Goal: Check status

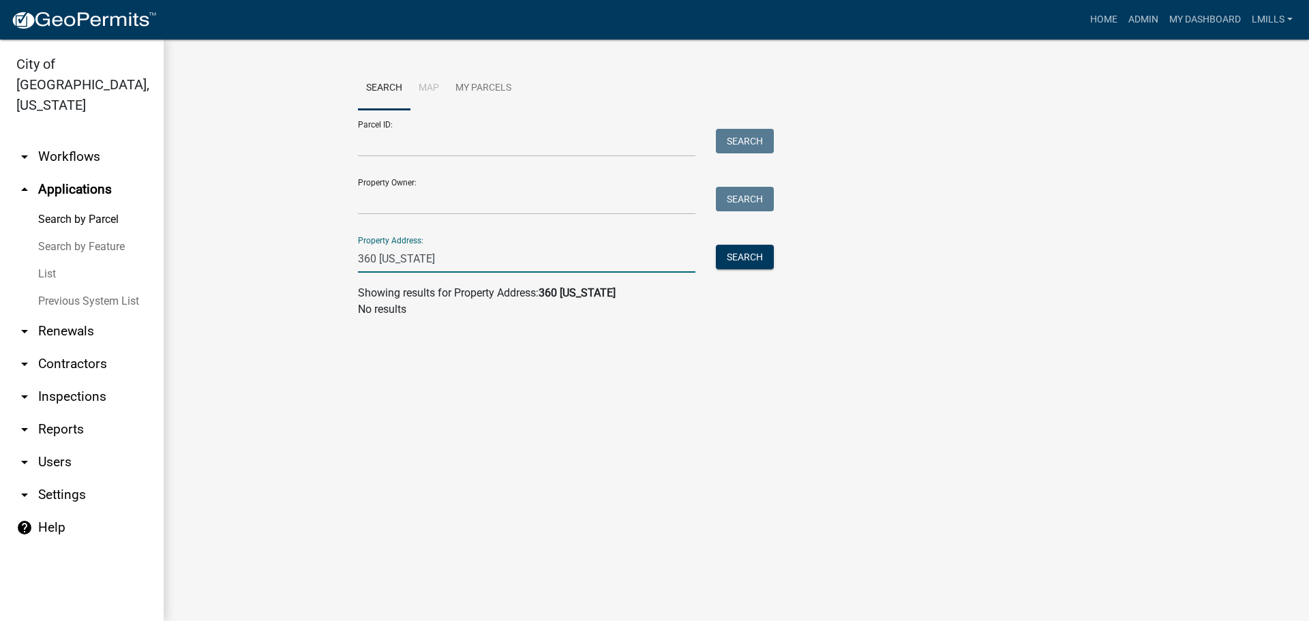
drag, startPoint x: 394, startPoint y: 262, endPoint x: 301, endPoint y: 256, distance: 92.9
click at [301, 256] on wm-workflow-application-search-view "Search Map My Parcels Parcel ID: Search Property Owner: Search Property Address…" at bounding box center [736, 198] width 1090 height 262
type input "2"
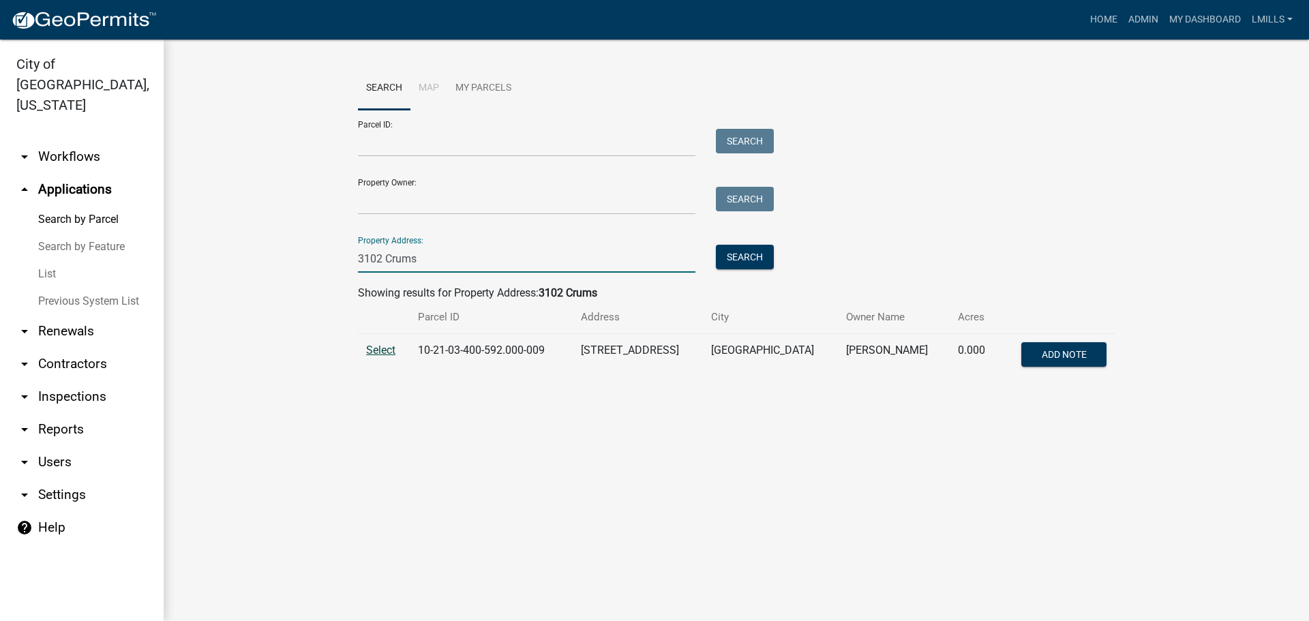
type input "3102 Crums"
click at [374, 353] on span "Select" at bounding box center [380, 349] width 29 height 13
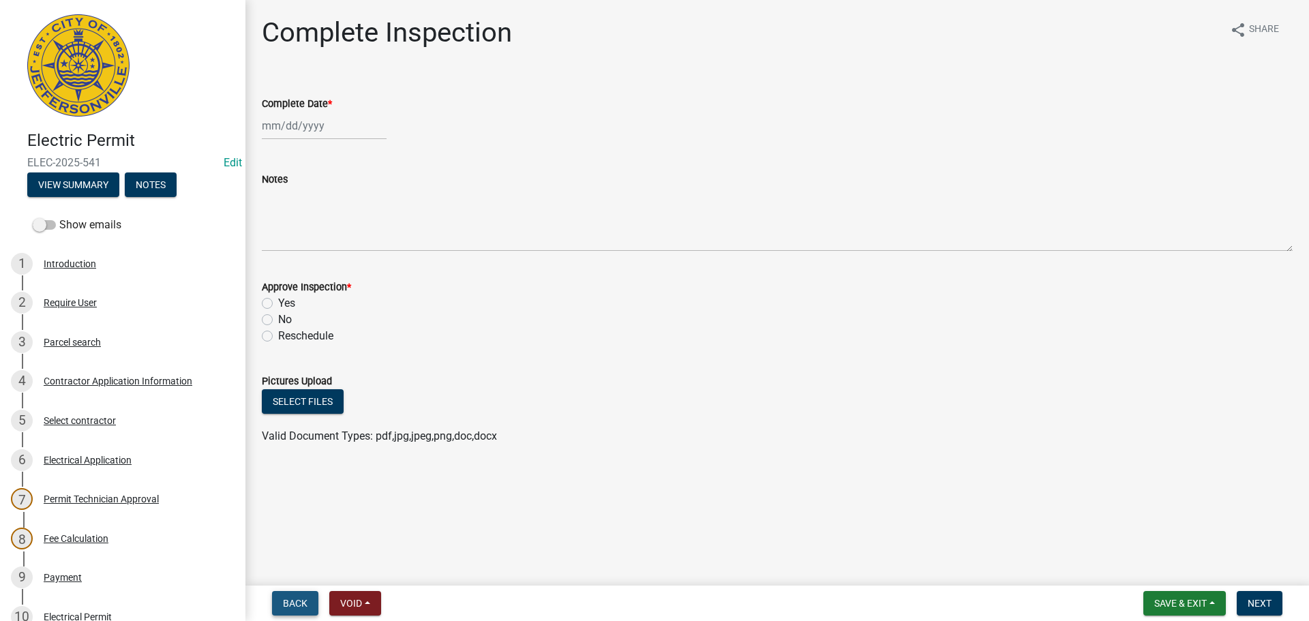
click at [296, 606] on span "Back" at bounding box center [295, 603] width 25 height 11
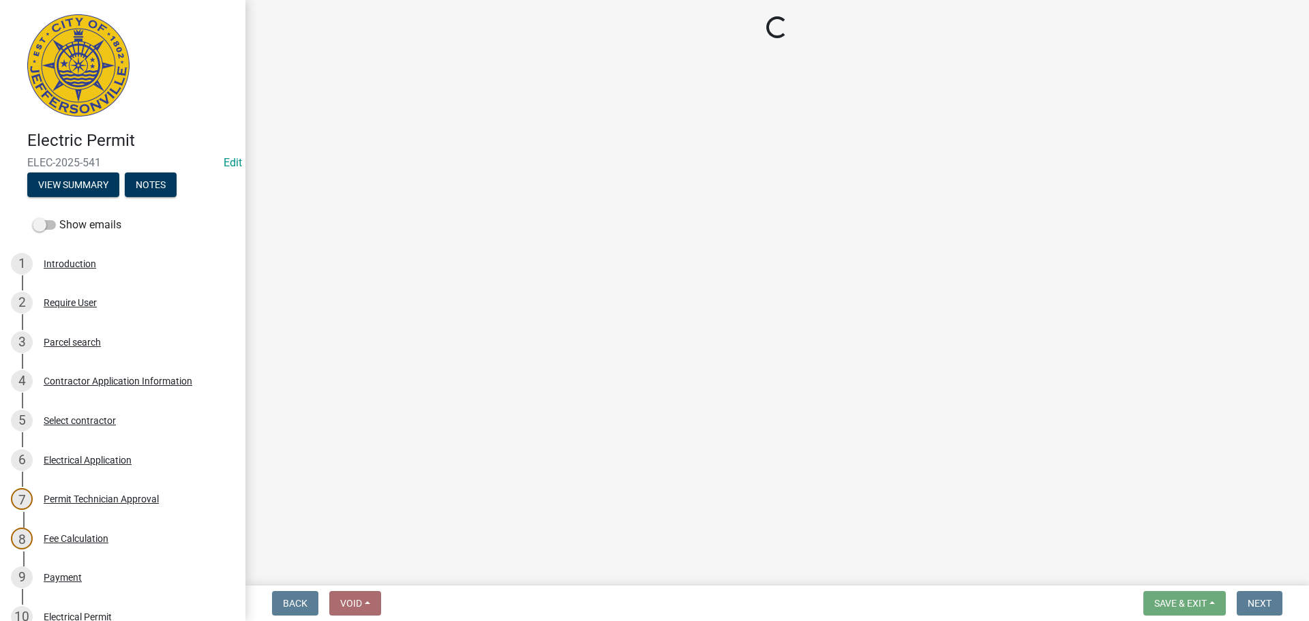
select select "36a8b8f0-2ef8-43e9-ae06-718f51af8d36"
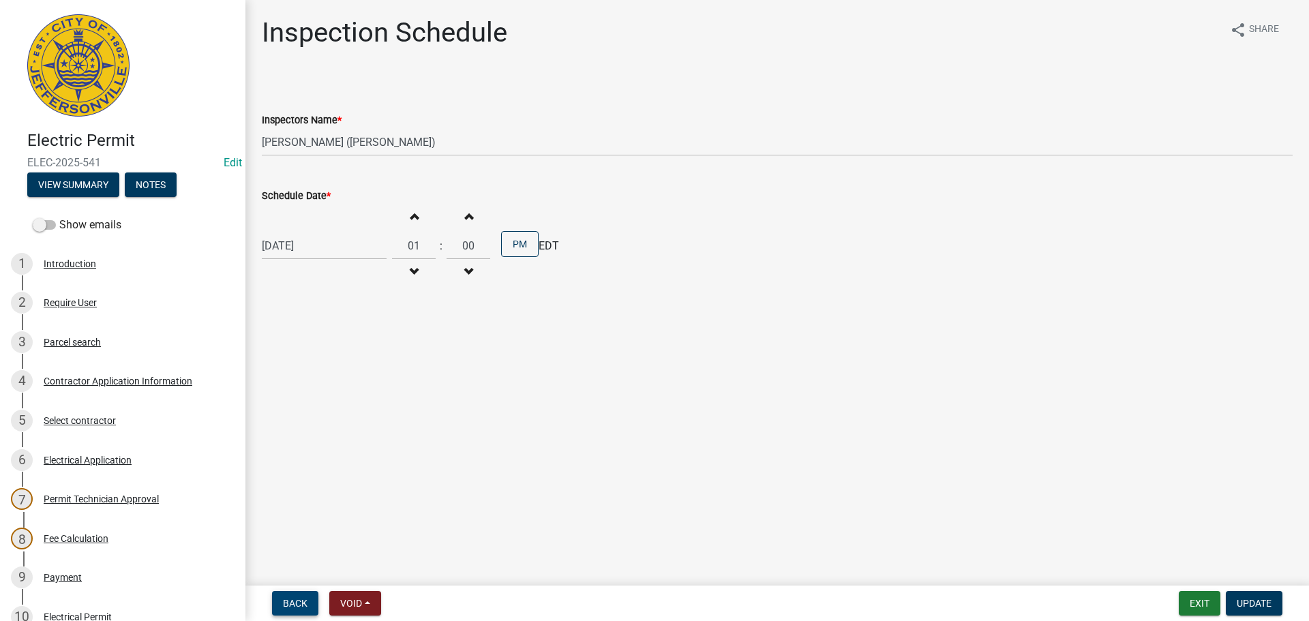
click at [296, 606] on span "Back" at bounding box center [295, 603] width 25 height 11
